Goal: Task Accomplishment & Management: Manage account settings

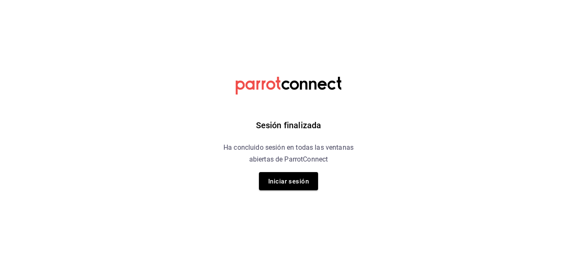
click at [455, 0] on html "Sesión finalizada Ha concluido sesión en todas las ventanas abiertas de ParrotC…" at bounding box center [288, 0] width 577 height 0
click at [302, 184] on font "Iniciar sesión" at bounding box center [288, 182] width 41 height 8
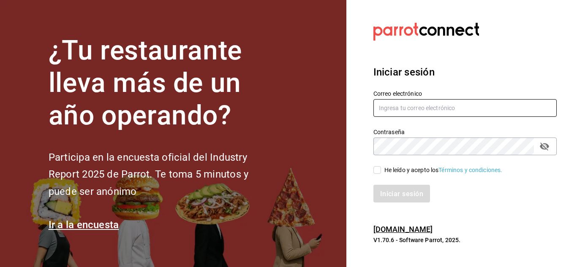
click at [417, 109] on input "text" at bounding box center [465, 108] width 183 height 18
type input "[PERSON_NAME][EMAIL_ADDRESS][PERSON_NAME][DOMAIN_NAME]"
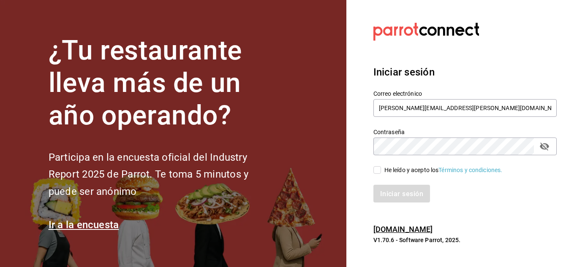
click at [546, 149] on icon "campo de contraseña" at bounding box center [544, 147] width 9 height 8
click at [540, 190] on div "Iniciar sesión" at bounding box center [465, 194] width 183 height 18
click at [378, 167] on input "He leído y acepto los Términos y condiciones." at bounding box center [378, 170] width 8 height 8
checkbox input "true"
click at [397, 200] on button "Iniciar sesión" at bounding box center [402, 194] width 57 height 18
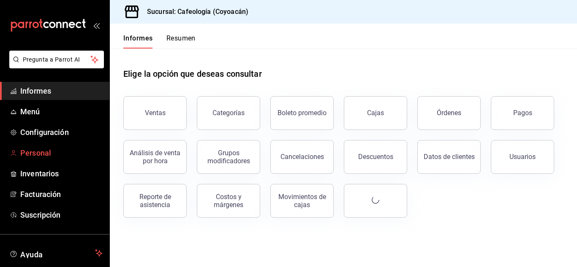
click at [40, 152] on font "Personal" at bounding box center [35, 153] width 31 height 9
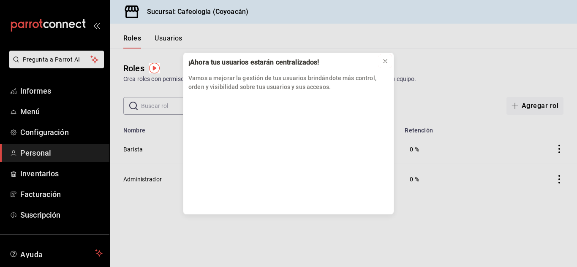
click at [382, 61] on icon at bounding box center [385, 61] width 7 height 7
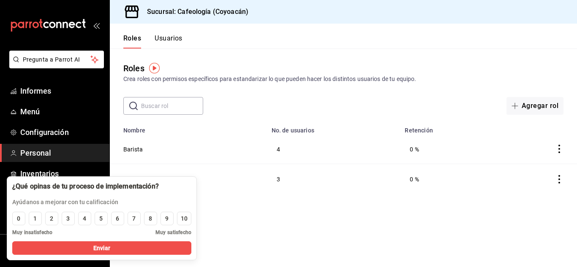
click at [176, 38] on font "Usuarios" at bounding box center [169, 38] width 28 height 8
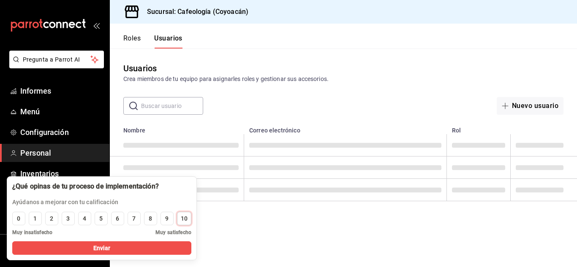
click at [183, 221] on font "10" at bounding box center [184, 218] width 7 height 7
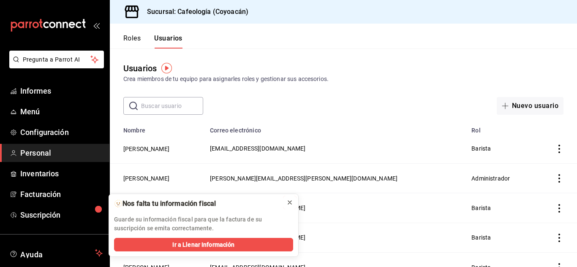
click at [288, 203] on icon at bounding box center [289, 202] width 7 height 7
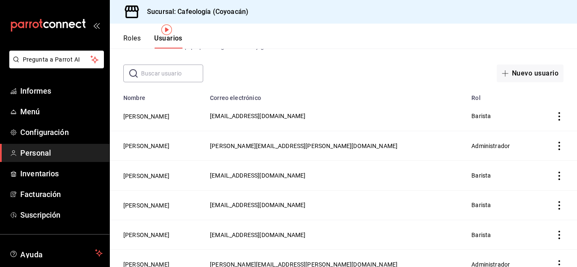
scroll to position [30, 0]
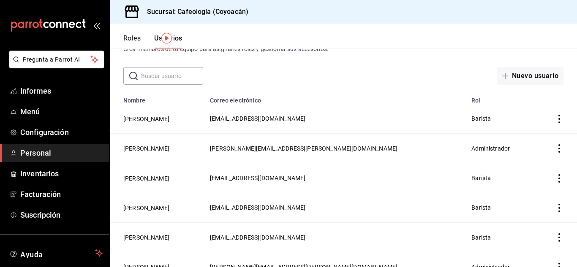
click at [555, 148] on icon "actions" at bounding box center [559, 149] width 8 height 8
click at [175, 147] on div at bounding box center [288, 133] width 577 height 267
click at [169, 147] on button "[PERSON_NAME]" at bounding box center [146, 149] width 46 height 8
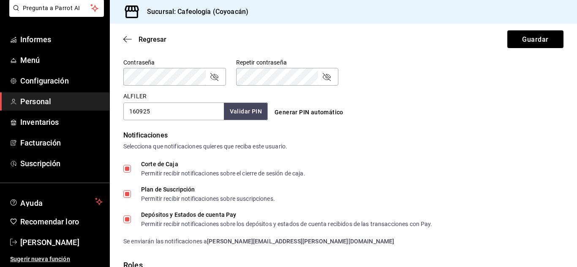
scroll to position [366, 0]
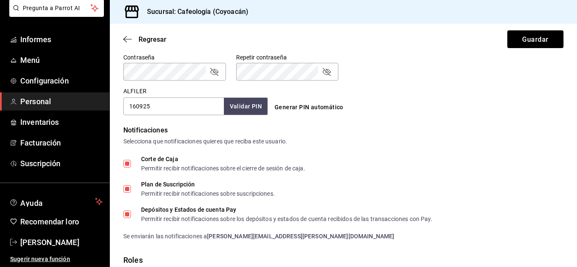
click at [127, 163] on input "Corte de Caja Permitir recibir notificaciones sobre el cierre de sesión de caja." at bounding box center [127, 164] width 8 height 8
checkbox input "false"
click at [128, 189] on input "Plan de Suscripción Permitir recibir notificaciones sobre suscripciones." at bounding box center [127, 189] width 8 height 8
checkbox input "false"
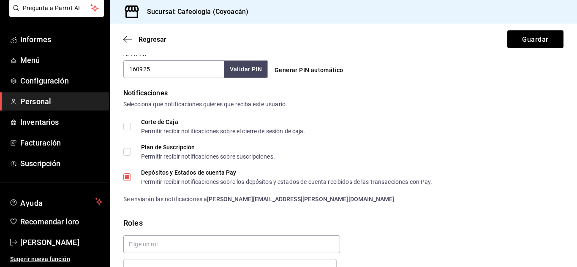
scroll to position [409, 0]
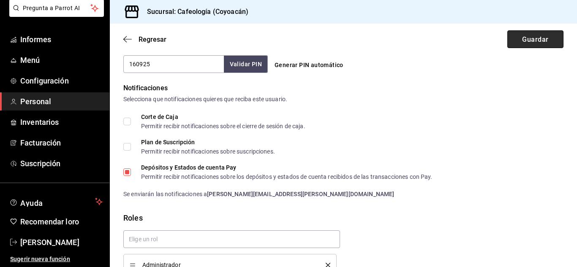
click at [518, 46] on button "Guardar" at bounding box center [535, 39] width 56 height 18
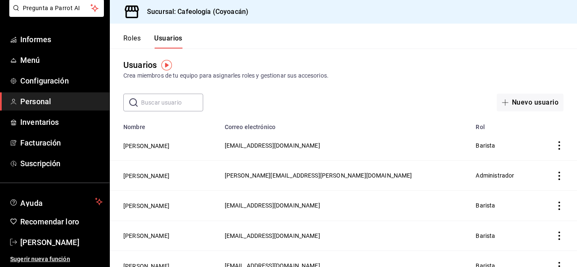
scroll to position [3, 0]
click at [169, 177] on font "MARÍA INGRID GASSER ORTIZ" at bounding box center [146, 176] width 46 height 7
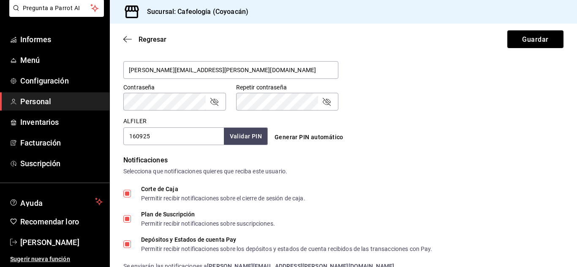
scroll to position [394, 0]
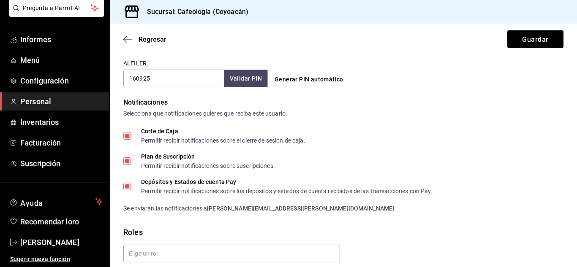
click at [131, 135] on label "Corte de Caja Permitir recibir notificaciones sobre el cierre de sesión de caja." at bounding box center [214, 135] width 182 height 15
click at [129, 163] on input "Plan de Suscripción Permitir recibir notificaciones sobre suscripciones." at bounding box center [127, 162] width 8 height 8
checkbox input "false"
click at [126, 134] on input "Corte de Caja Permitir recibir notificaciones sobre el cierre de sesión de caja." at bounding box center [127, 136] width 8 height 8
checkbox input "false"
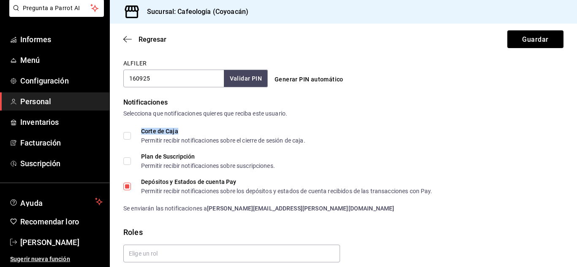
click at [127, 163] on input "Plan de Suscripción Permitir recibir notificaciones sobre suscripciones." at bounding box center [127, 162] width 8 height 8
checkbox input "true"
click at [127, 139] on input "Corte de Caja Permitir recibir notificaciones sobre el cierre de sesión de caja." at bounding box center [127, 136] width 8 height 8
checkbox input "true"
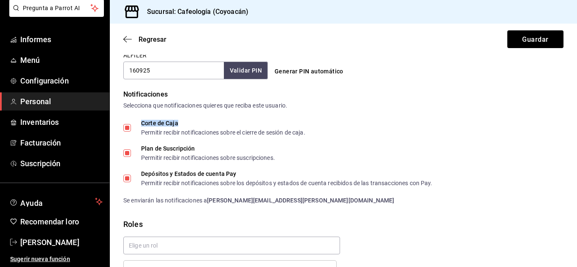
scroll to position [409, 0]
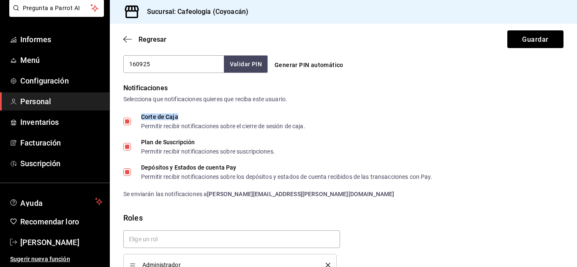
click at [425, 137] on div "Corte de Caja Permitir recibir notificaciones sobre el cierre de sesión de caja…" at bounding box center [343, 156] width 440 height 85
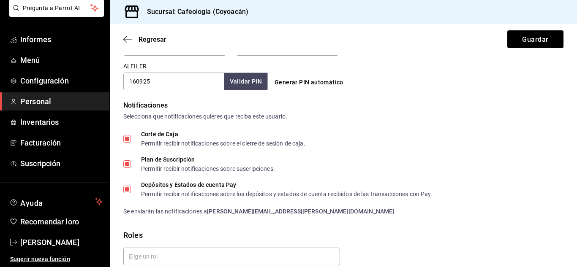
scroll to position [394, 0]
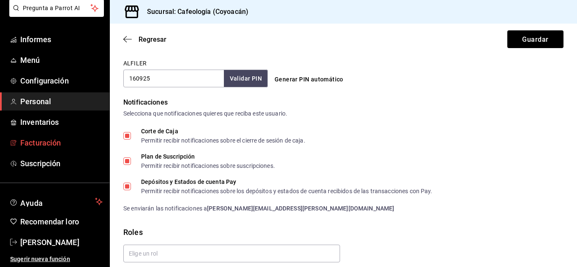
click at [35, 140] on font "Facturación" at bounding box center [40, 143] width 41 height 9
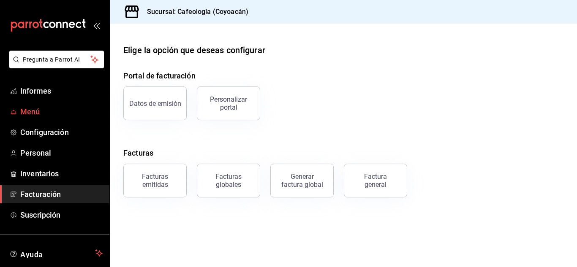
click at [32, 111] on font "Menú" at bounding box center [30, 111] width 20 height 9
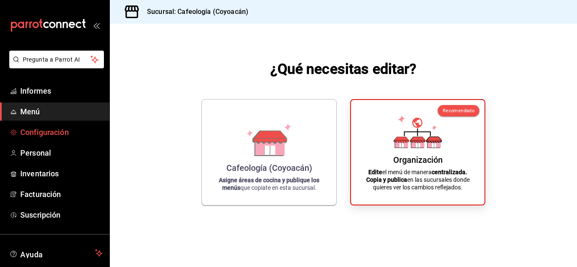
click at [38, 132] on font "Configuración" at bounding box center [44, 132] width 49 height 9
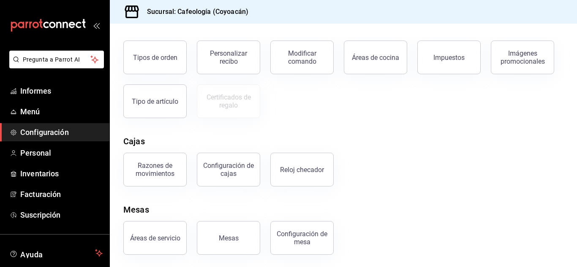
scroll to position [161, 0]
click at [21, 90] on font "Informes" at bounding box center [35, 91] width 31 height 9
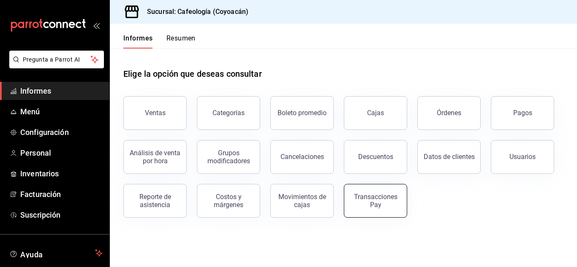
click at [366, 201] on div "Transacciones Pay" at bounding box center [375, 201] width 52 height 16
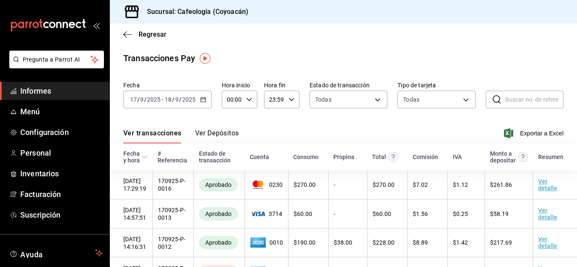
click at [218, 133] on font "Ver Depósitos" at bounding box center [217, 133] width 44 height 8
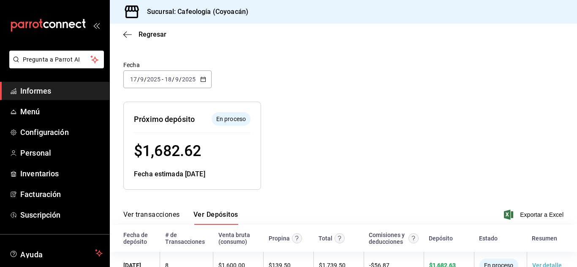
scroll to position [36, 0]
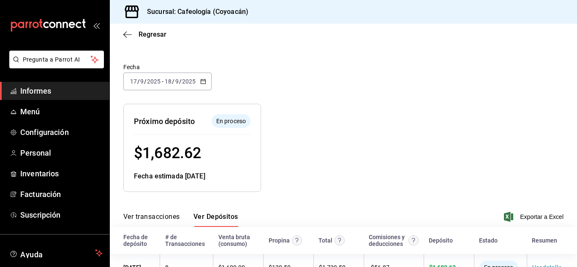
click at [152, 83] on input "2025" at bounding box center [154, 81] width 14 height 7
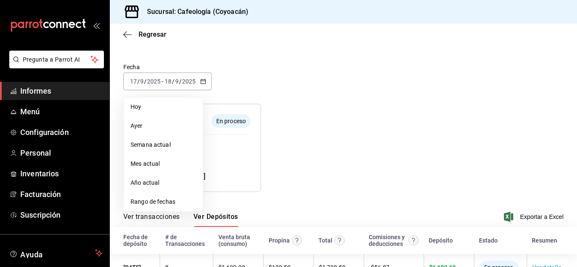
click at [272, 82] on div "Fecha 2025-09-17 17 / 9 / 2025 - 2025-09-18 18 / 9 / 2025 Hoy Ayer Semana actua…" at bounding box center [343, 82] width 440 height 44
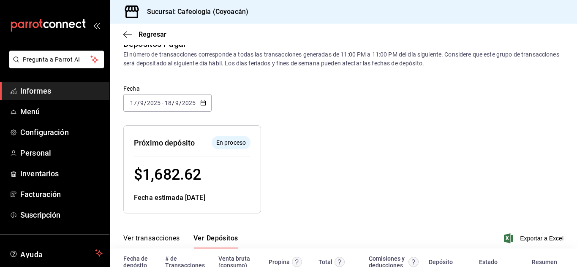
scroll to position [28, 0]
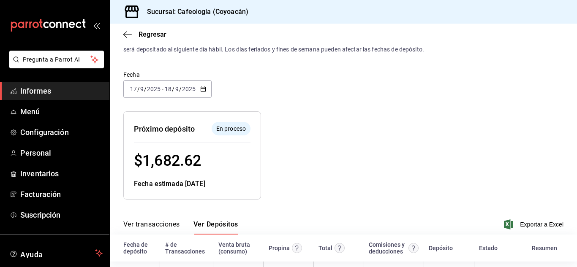
click at [34, 90] on font "Informes" at bounding box center [35, 91] width 31 height 9
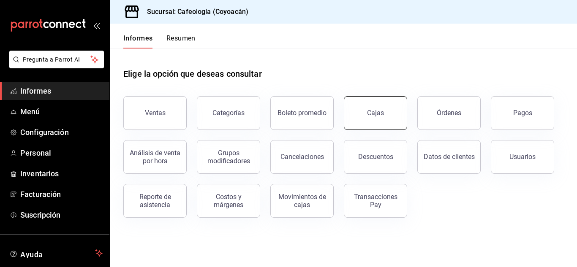
click at [362, 118] on link "Cajas" at bounding box center [375, 113] width 63 height 34
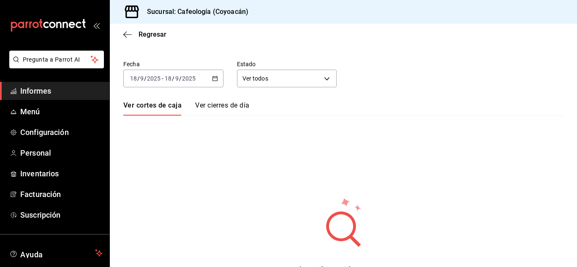
scroll to position [28, 0]
click at [158, 109] on font "Ver cortes de caja" at bounding box center [152, 105] width 58 height 8
click at [184, 79] on input "2025" at bounding box center [189, 78] width 14 height 7
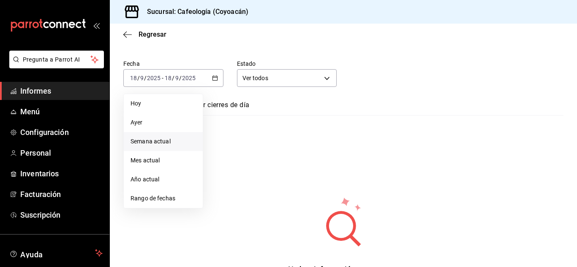
click at [162, 144] on font "Semana actual" at bounding box center [151, 141] width 40 height 7
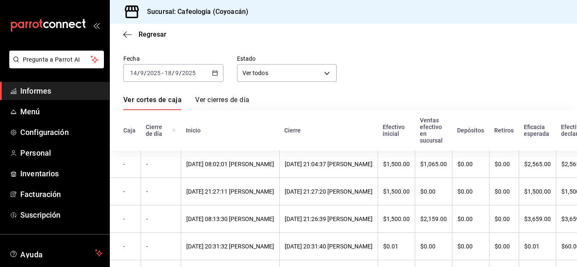
scroll to position [22, 0]
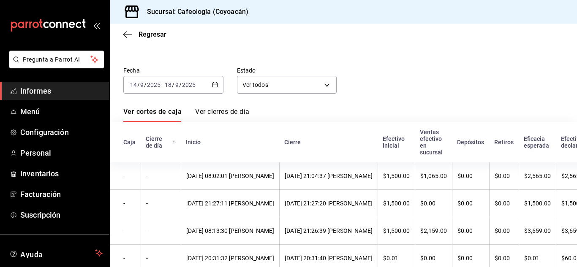
click at [221, 112] on font "Ver cierres de día" at bounding box center [222, 112] width 54 height 8
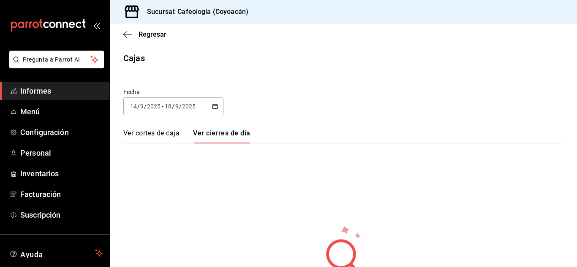
click at [120, 30] on div "Regresar" at bounding box center [343, 35] width 467 height 22
click at [131, 35] on icon "button" at bounding box center [127, 35] width 8 height 8
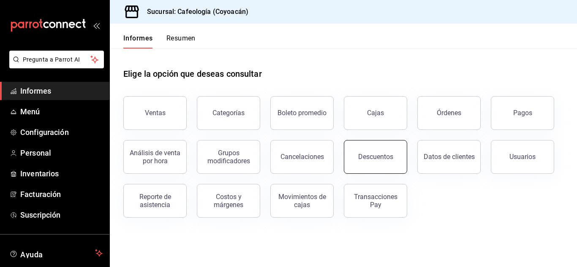
click at [384, 157] on font "Descuentos" at bounding box center [375, 157] width 35 height 8
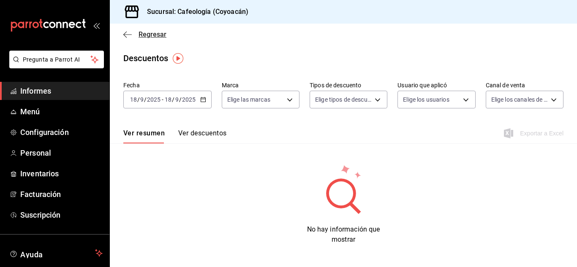
click at [126, 35] on icon "button" at bounding box center [127, 35] width 8 height 8
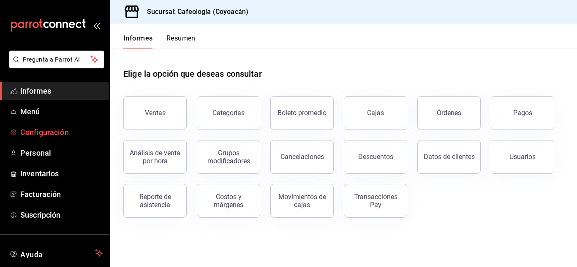
click at [57, 128] on span "Configuración" at bounding box center [61, 132] width 82 height 11
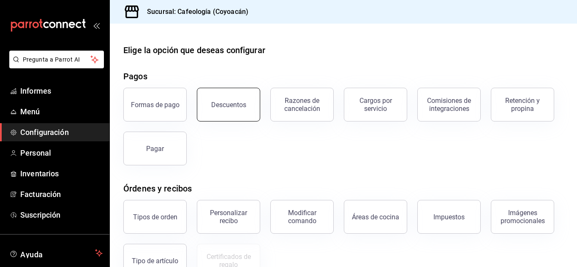
click at [214, 106] on font "Descuentos" at bounding box center [228, 105] width 35 height 8
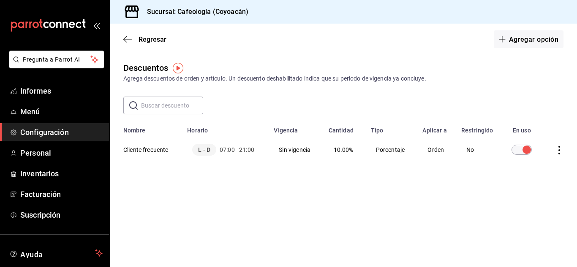
click at [561, 153] on icon "actions" at bounding box center [559, 150] width 8 height 8
click at [511, 91] on div at bounding box center [288, 133] width 577 height 267
click at [162, 151] on th "Cliente frecuente" at bounding box center [146, 150] width 72 height 32
